Goal: Task Accomplishment & Management: Manage account settings

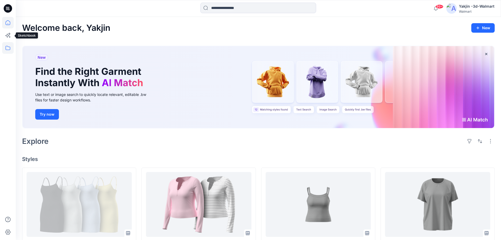
click at [8, 48] on icon at bounding box center [8, 48] width 12 height 12
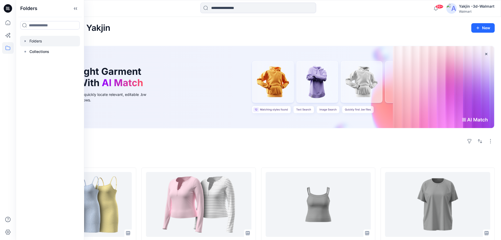
click at [38, 42] on div at bounding box center [50, 41] width 60 height 11
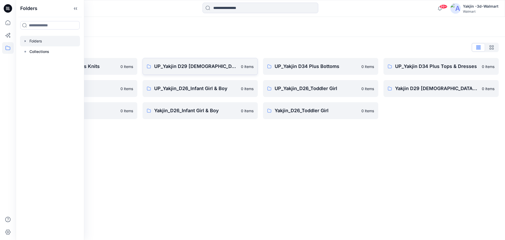
click at [201, 67] on p "UP_Yakjin D29 [DEMOGRAPHIC_DATA] Sleep" at bounding box center [196, 66] width 84 height 7
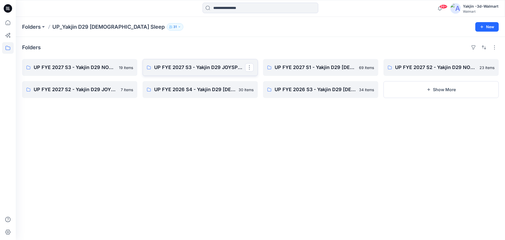
click at [201, 67] on p "UP FYE 2027 S3 - Yakjin D29 JOYSPUN [DEMOGRAPHIC_DATA] Sleepwear" at bounding box center [199, 67] width 91 height 7
click at [99, 67] on p "UP FYE 2027 S3 - Yakjin D29 NOBO [DEMOGRAPHIC_DATA] Sleepwear" at bounding box center [79, 67] width 91 height 7
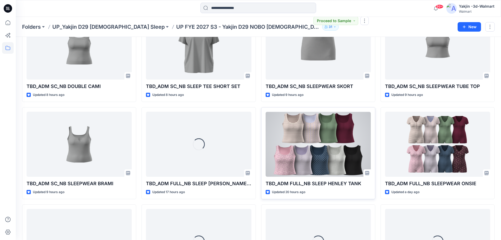
scroll to position [131, 0]
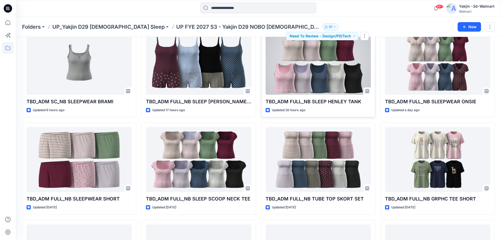
click at [339, 74] on div at bounding box center [318, 62] width 105 height 65
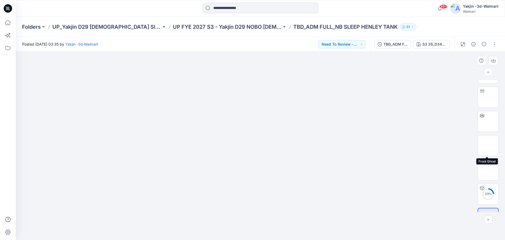
scroll to position [35, 0]
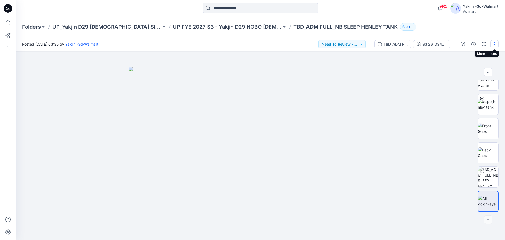
click at [494, 46] on button "button" at bounding box center [495, 44] width 8 height 8
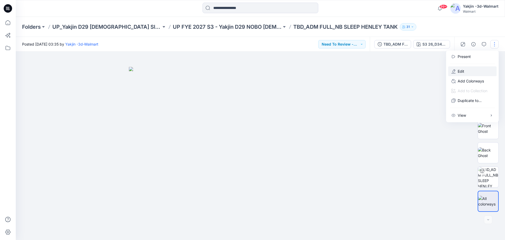
click at [476, 73] on button "Edit" at bounding box center [473, 71] width 48 height 10
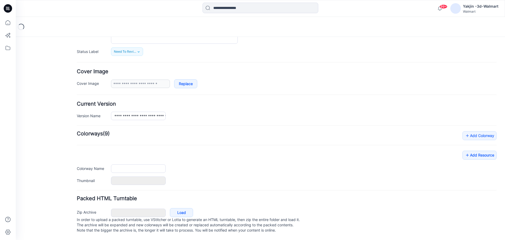
type input "**********"
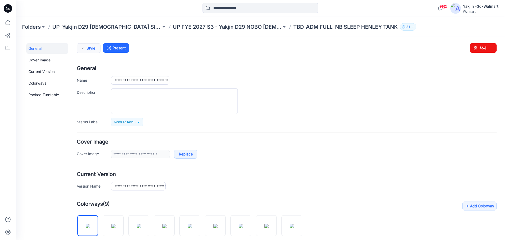
click at [93, 48] on link "Style" at bounding box center [89, 48] width 24 height 10
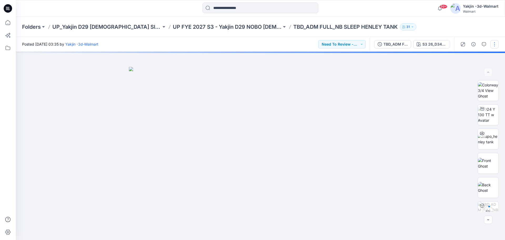
click at [492, 43] on button "button" at bounding box center [495, 44] width 8 height 8
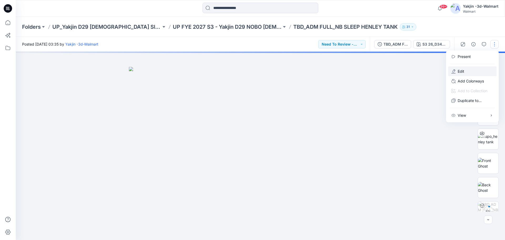
click at [469, 72] on button "Edit" at bounding box center [473, 71] width 48 height 10
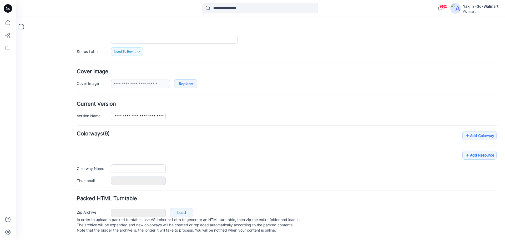
type input "**********"
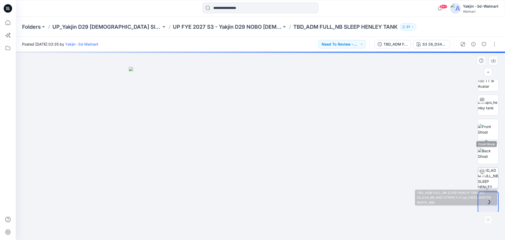
scroll to position [35, 0]
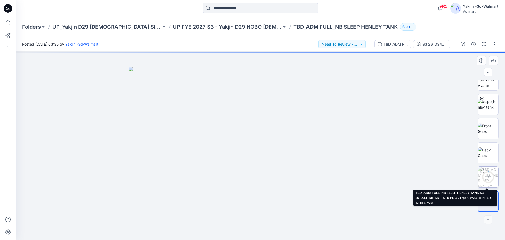
click at [490, 177] on div "1 %" at bounding box center [488, 177] width 13 height 4
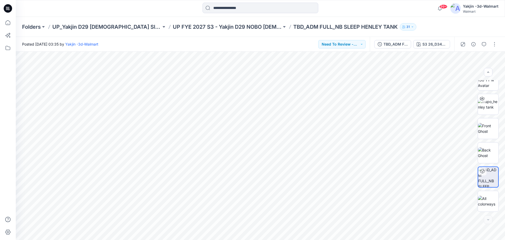
click at [360, 8] on div at bounding box center [260, 9] width 245 height 12
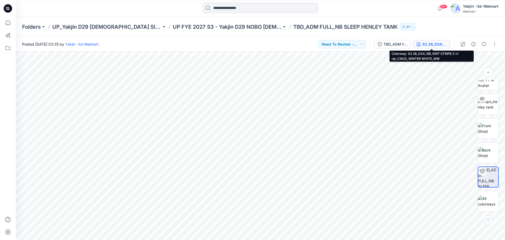
click at [421, 43] on icon "button" at bounding box center [419, 44] width 4 height 4
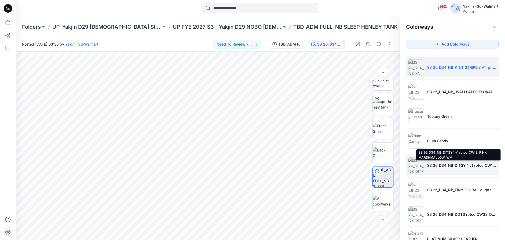
click at [458, 162] on p "S3 26_D34_NB_DITSY 1 v1 rptcc_CW18_PINK MARSHMALLOW_WM" at bounding box center [461, 165] width 69 height 6
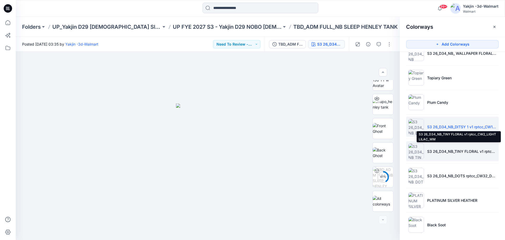
scroll to position [43, 0]
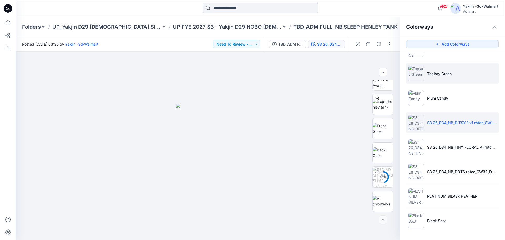
click at [465, 82] on li "Topiary Green" at bounding box center [452, 73] width 93 height 20
click at [307, 155] on div at bounding box center [208, 146] width 384 height 188
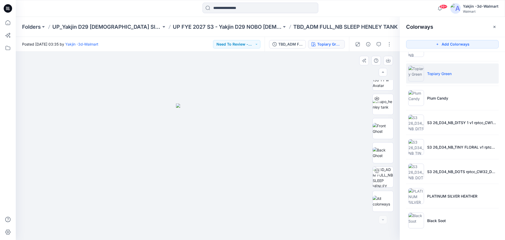
click at [307, 155] on div at bounding box center [208, 146] width 384 height 188
click at [300, 166] on div at bounding box center [208, 146] width 384 height 188
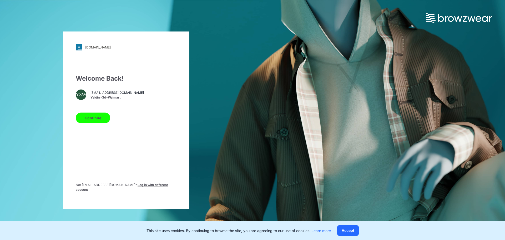
click at [99, 116] on button "Continue" at bounding box center [93, 117] width 34 height 11
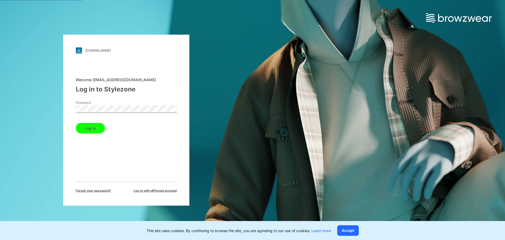
click at [93, 128] on button "Log in" at bounding box center [90, 128] width 29 height 11
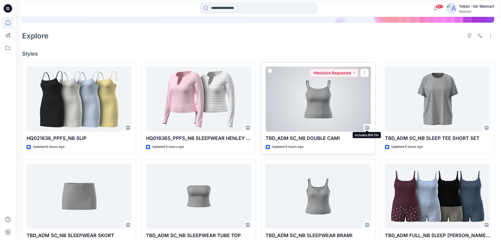
scroll to position [132, 0]
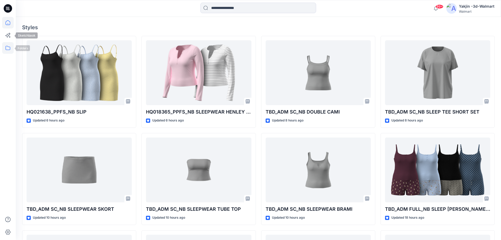
click at [8, 48] on icon at bounding box center [8, 48] width 12 height 12
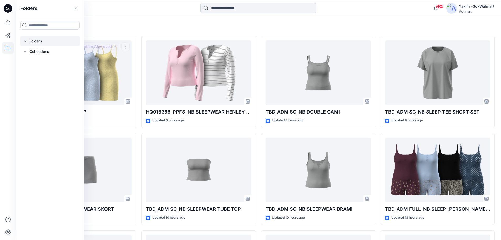
click at [56, 44] on div at bounding box center [50, 41] width 60 height 11
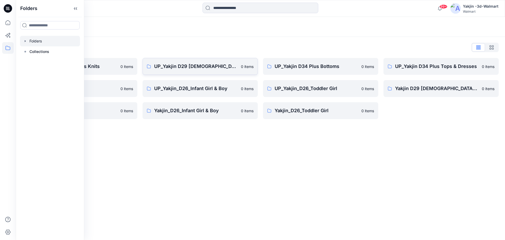
click at [192, 61] on link "UP_Yakjin D29 Ladies Sleep 0 items" at bounding box center [200, 66] width 115 height 17
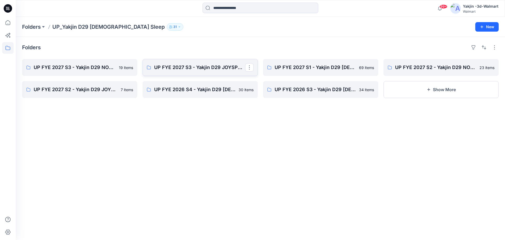
click at [192, 61] on link "UP FYE 2027 S3 - Yakjin D29 JOYSPUN [DEMOGRAPHIC_DATA] Sleepwear" at bounding box center [200, 67] width 115 height 17
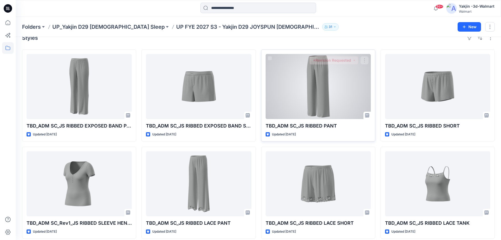
scroll to position [14, 0]
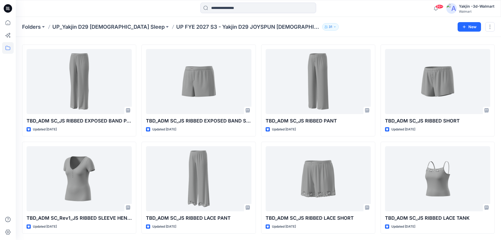
click at [321, 25] on div "Folders UP_Yakjin D29 Ladies Sleep UP FYE 2027 S3 - Yakjin D29 JOYSPUN Ladies S…" at bounding box center [238, 26] width 432 height 7
click at [495, 154] on div "Styles TBD_ADM SC_JS RIBBED EXPOSED BAND PANT Updated 3 days ago TBD_ADM SC_Rev…" at bounding box center [259, 130] width 486 height 217
click at [402, 36] on div "Folders UP_Yakjin D29 Ladies Sleep UP FYE 2027 S3 - Yakjin D29 JOYSPUN Ladies S…" at bounding box center [259, 27] width 486 height 20
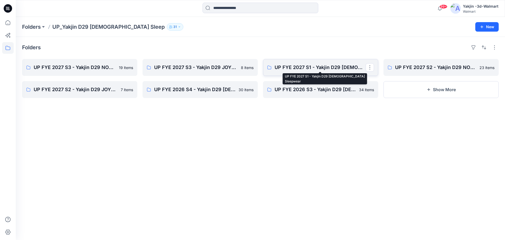
click at [332, 68] on p "UP FYE 2027 S1 - Yakjin D29 [DEMOGRAPHIC_DATA] Sleepwear" at bounding box center [320, 67] width 91 height 7
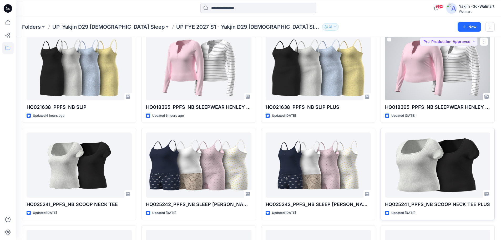
scroll to position [53, 0]
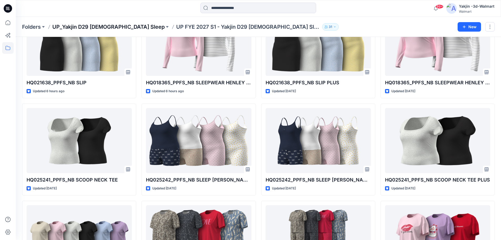
click at [113, 26] on p "UP_Yakjin D29 [DEMOGRAPHIC_DATA] Sleep" at bounding box center [108, 26] width 112 height 7
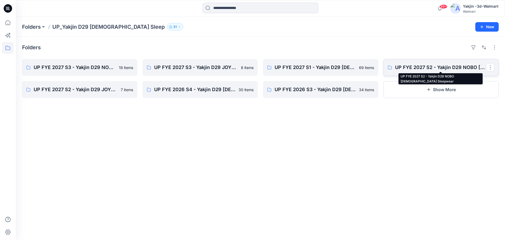
click at [423, 66] on p "UP FYE 2027 S2 - Yakjin D29 NOBO [DEMOGRAPHIC_DATA] Sleepwear" at bounding box center [440, 67] width 91 height 7
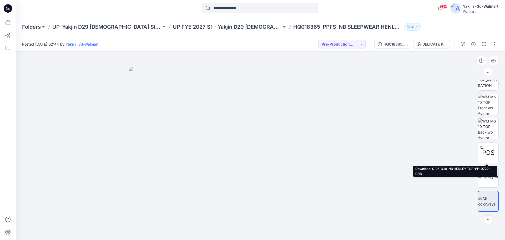
scroll to position [6, 0]
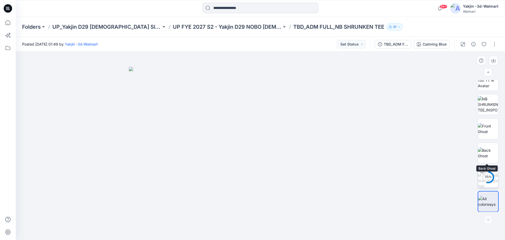
scroll to position [35, 0]
click at [490, 134] on img at bounding box center [488, 128] width 21 height 11
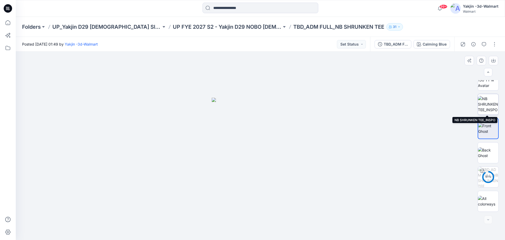
click at [487, 104] on img at bounding box center [488, 104] width 21 height 17
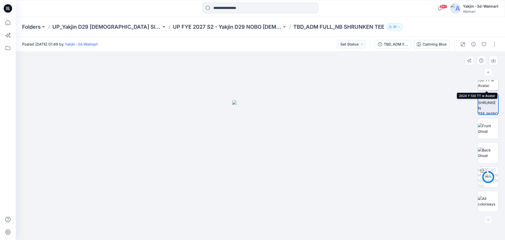
click at [488, 83] on img at bounding box center [488, 80] width 21 height 17
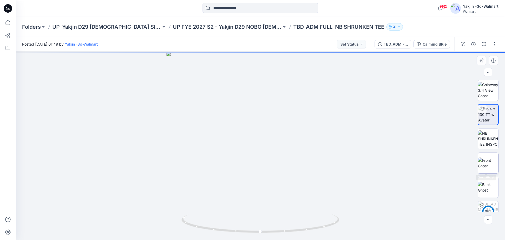
scroll to position [0, 0]
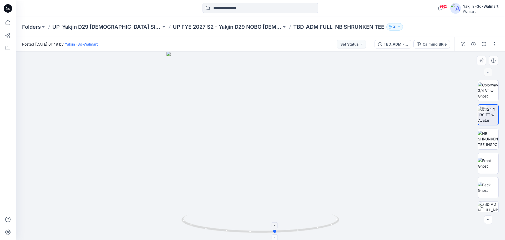
drag, startPoint x: 260, startPoint y: 229, endPoint x: 275, endPoint y: 232, distance: 15.2
click at [275, 232] on icon at bounding box center [261, 224] width 159 height 20
drag, startPoint x: 253, startPoint y: 230, endPoint x: 403, endPoint y: 210, distance: 151.3
click at [403, 210] on div at bounding box center [261, 146] width 490 height 188
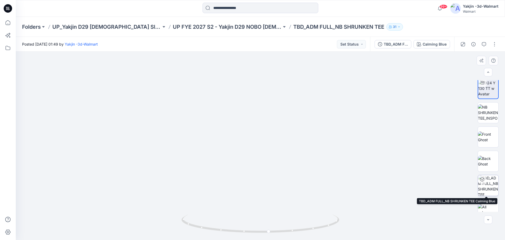
click at [489, 184] on img at bounding box center [488, 185] width 21 height 21
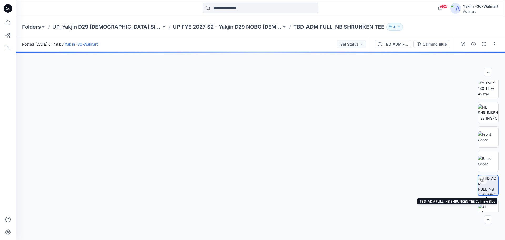
scroll to position [26, 0]
